Goal: Communication & Community: Answer question/provide support

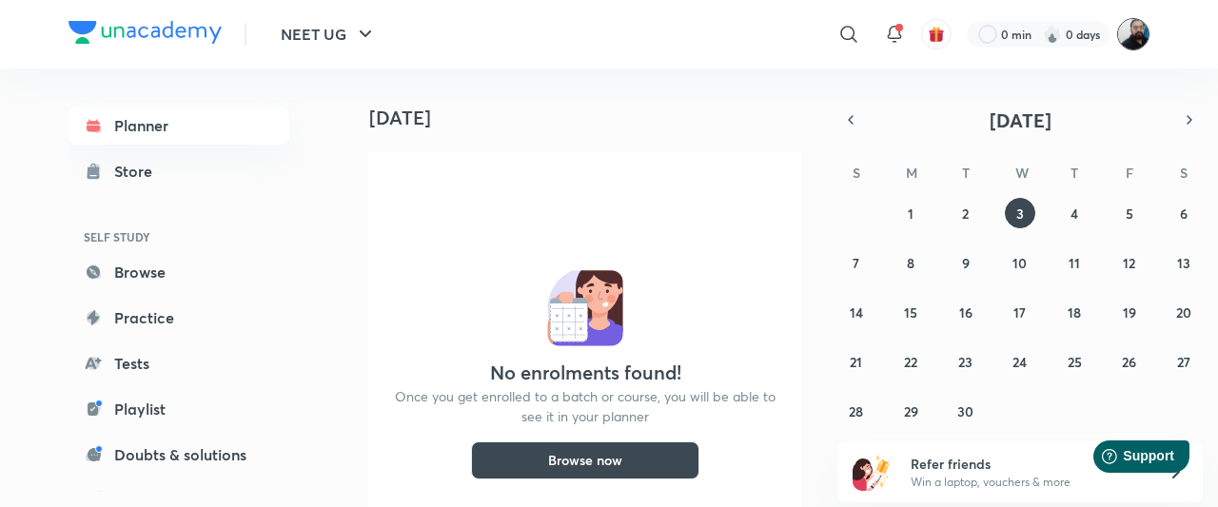
click at [1134, 35] on img at bounding box center [1133, 34] width 32 height 32
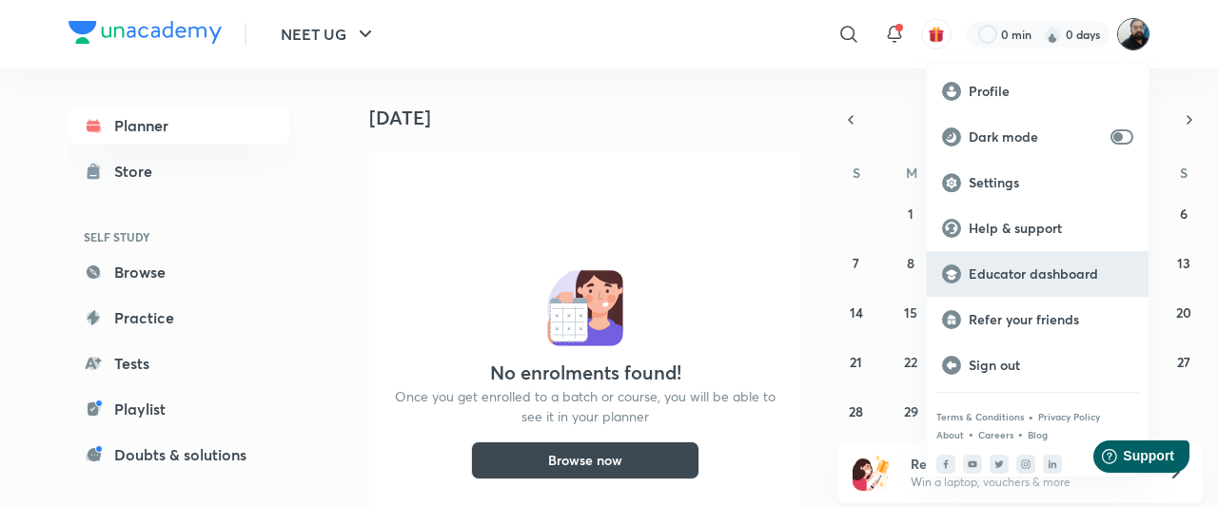
click at [1013, 274] on p "Educator dashboard" at bounding box center [1051, 273] width 165 height 17
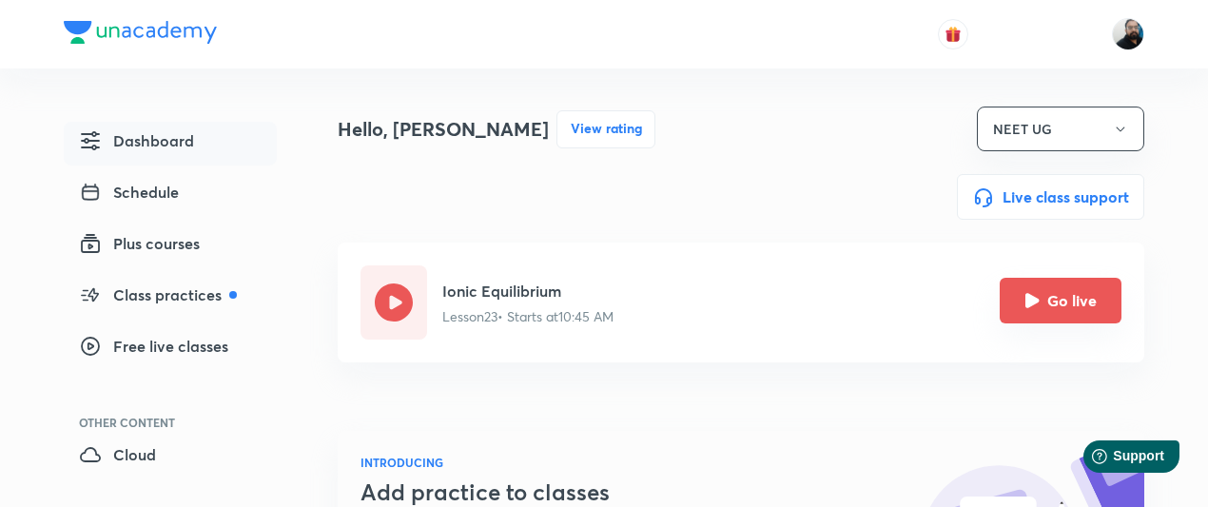
click at [1038, 306] on icon "Go live" at bounding box center [1032, 300] width 15 height 15
